Goal: Learn about a topic

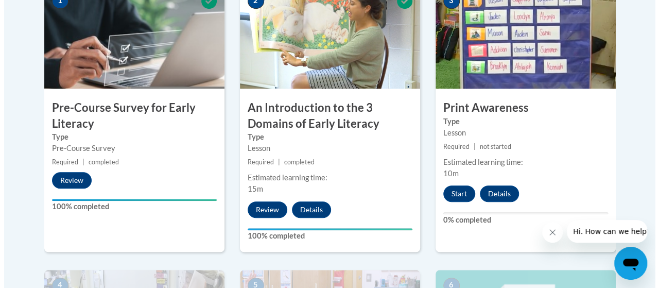
scroll to position [362, 0]
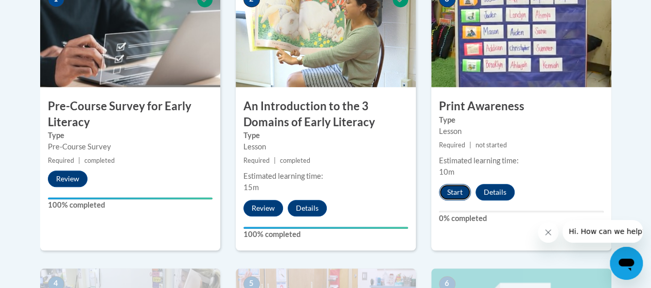
click at [456, 192] on button "Start" at bounding box center [455, 192] width 32 height 16
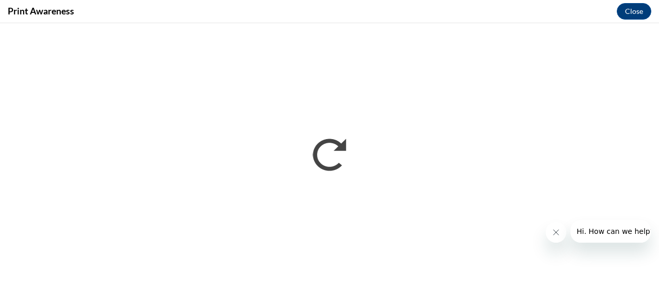
scroll to position [0, 0]
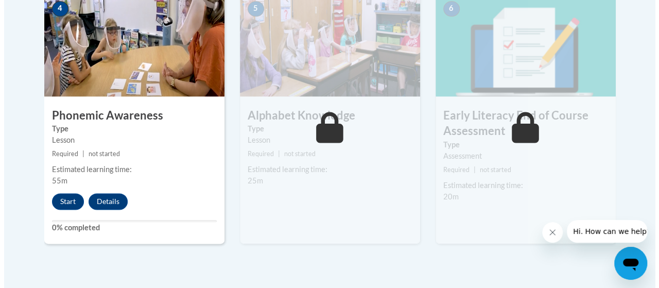
scroll to position [638, 0]
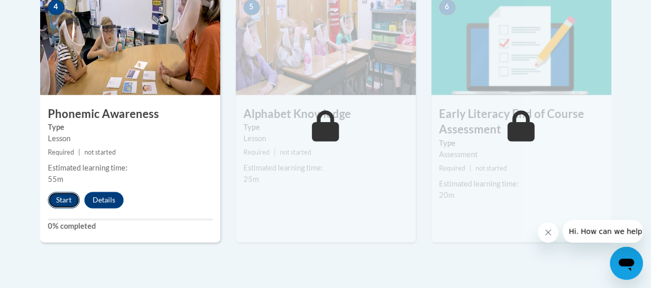
click at [65, 206] on button "Start" at bounding box center [64, 199] width 32 height 16
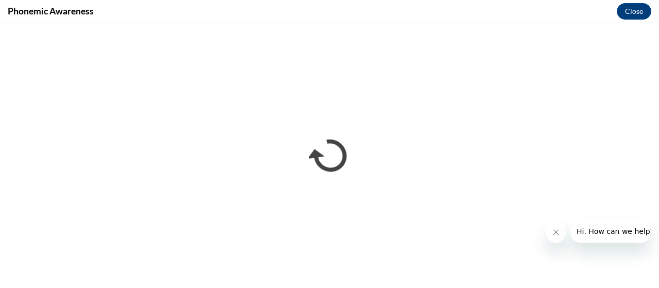
scroll to position [0, 0]
